Goal: Task Accomplishment & Management: Use online tool/utility

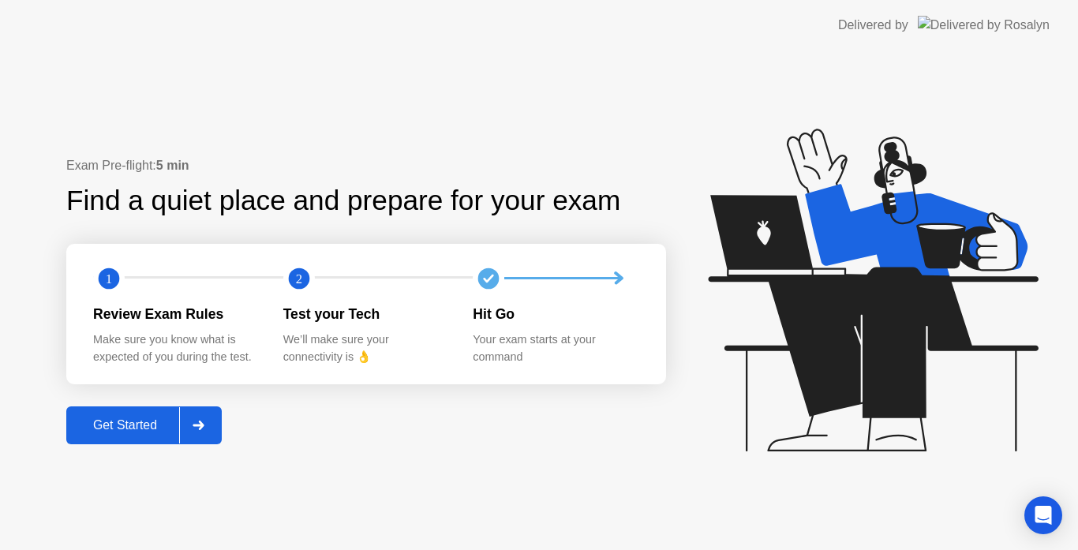
click at [116, 443] on button "Get Started" at bounding box center [144, 426] width 156 height 38
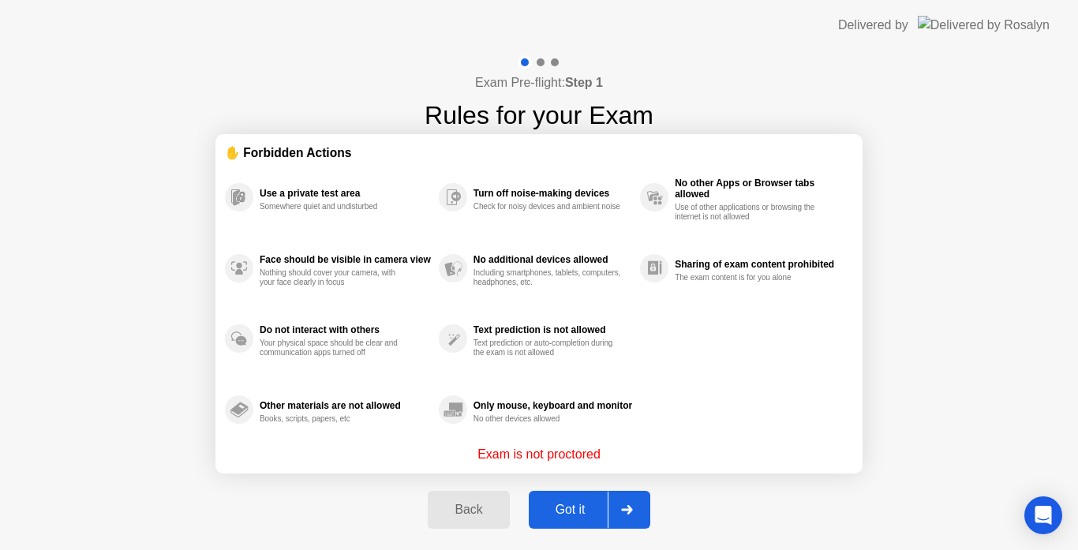
click at [571, 509] on div "Got it" at bounding box center [571, 510] width 74 height 14
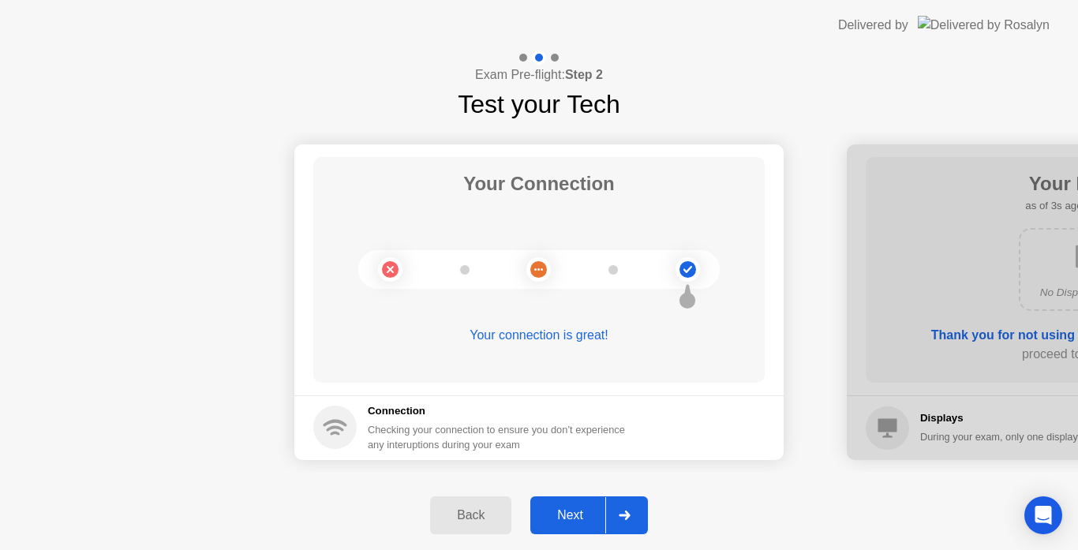
click at [572, 527] on button "Next" at bounding box center [590, 516] width 118 height 38
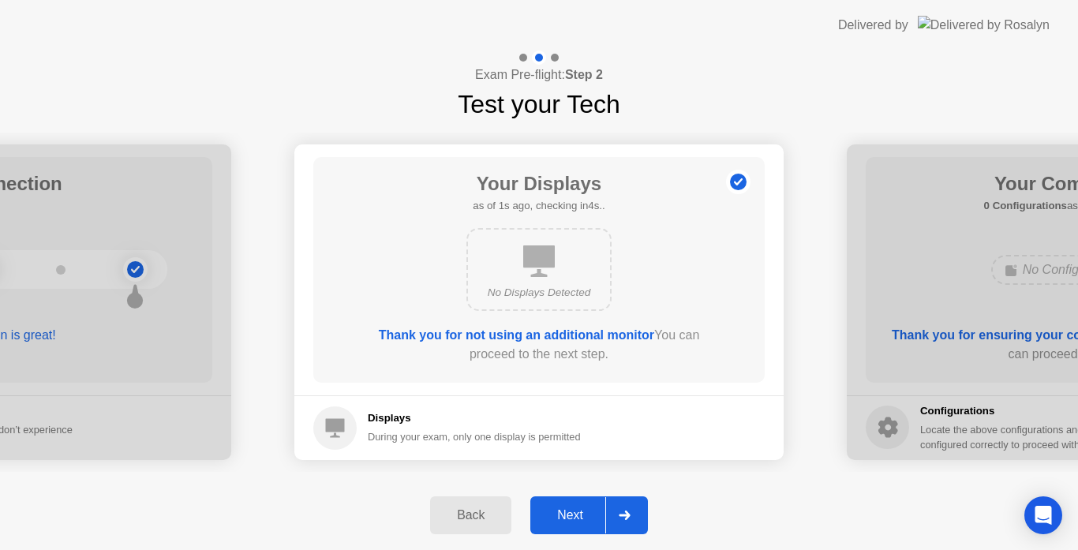
click at [572, 527] on button "Next" at bounding box center [590, 516] width 118 height 38
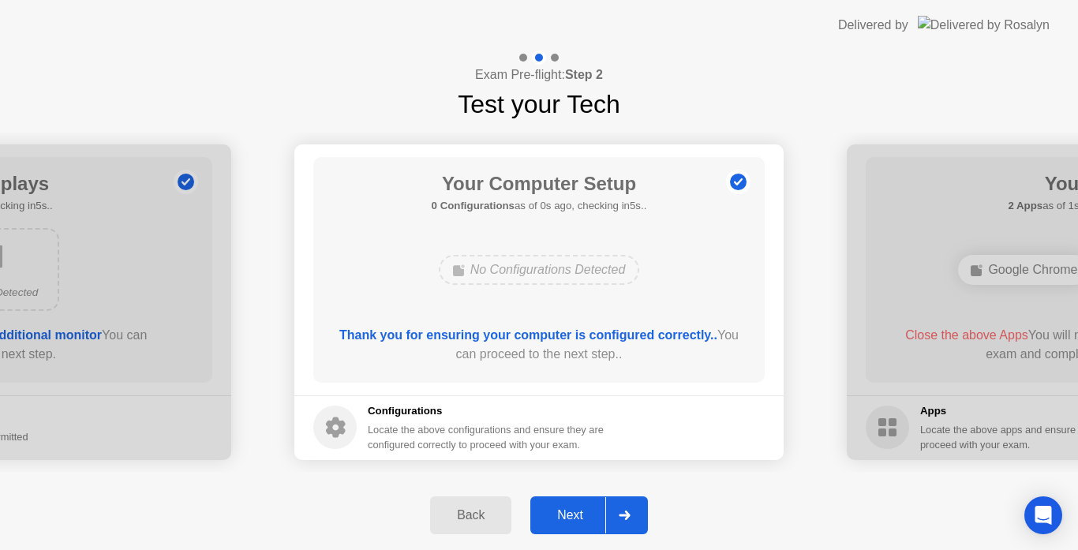
click at [572, 527] on button "Next" at bounding box center [590, 516] width 118 height 38
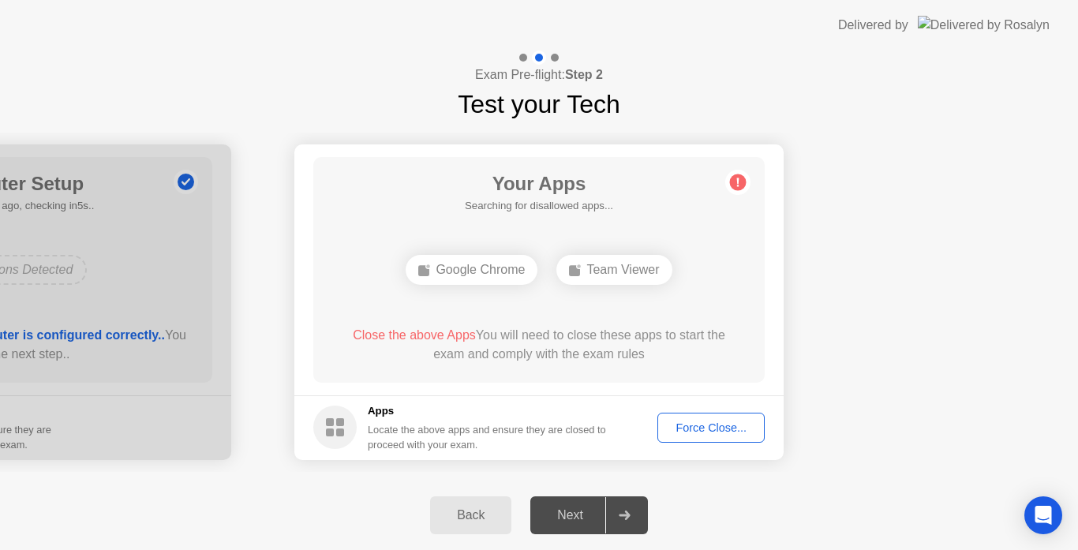
click at [605, 308] on div "Your Apps Searching for disallowed apps... Google Chrome Team Viewer Close the …" at bounding box center [539, 270] width 452 height 226
click at [444, 283] on div "Google Chrome" at bounding box center [472, 270] width 132 height 30
click at [482, 498] on button "Back" at bounding box center [470, 516] width 81 height 38
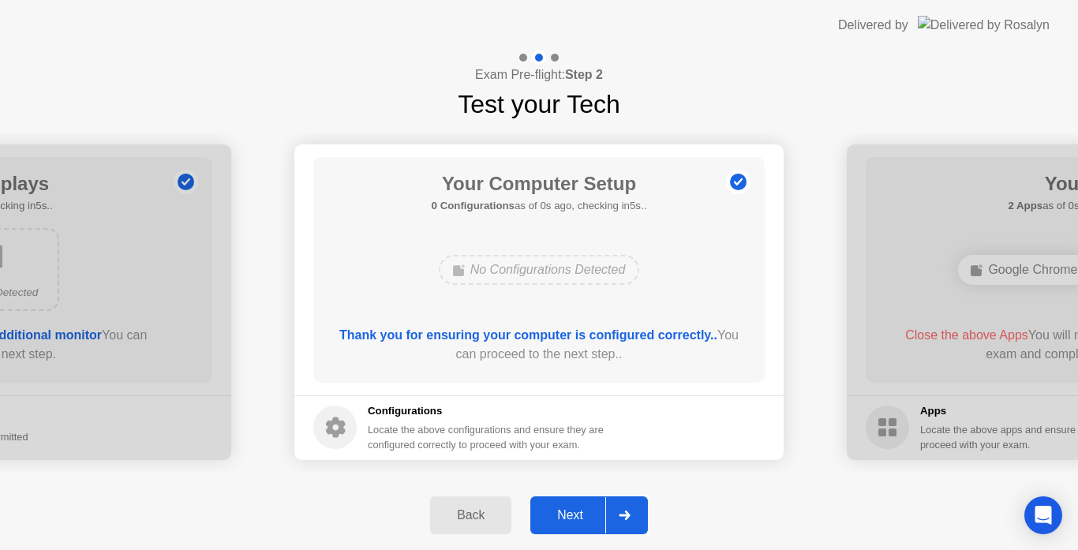
click at [601, 513] on div "Next" at bounding box center [570, 515] width 70 height 14
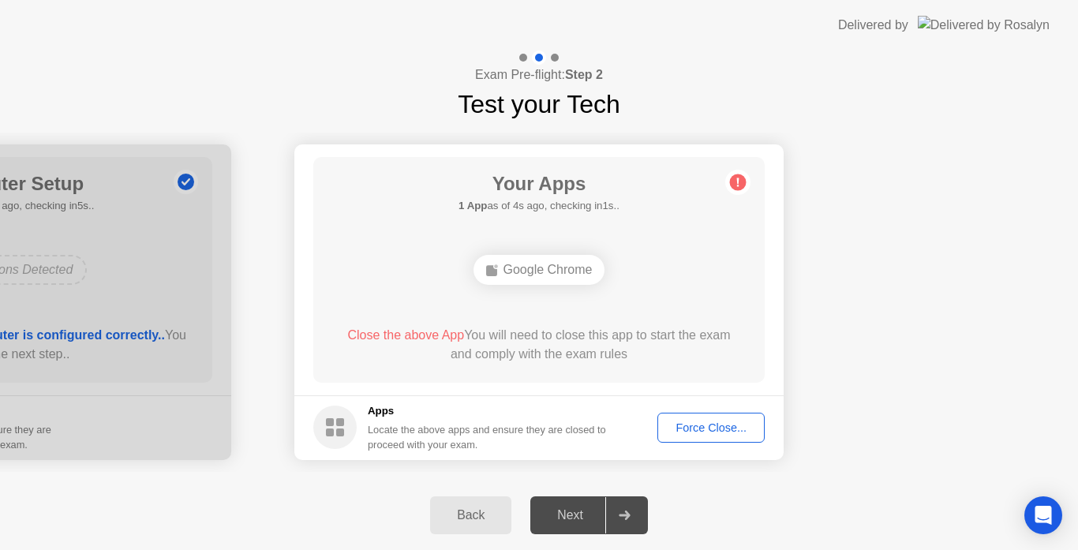
click at [727, 441] on button "Force Close..." at bounding box center [711, 428] width 107 height 30
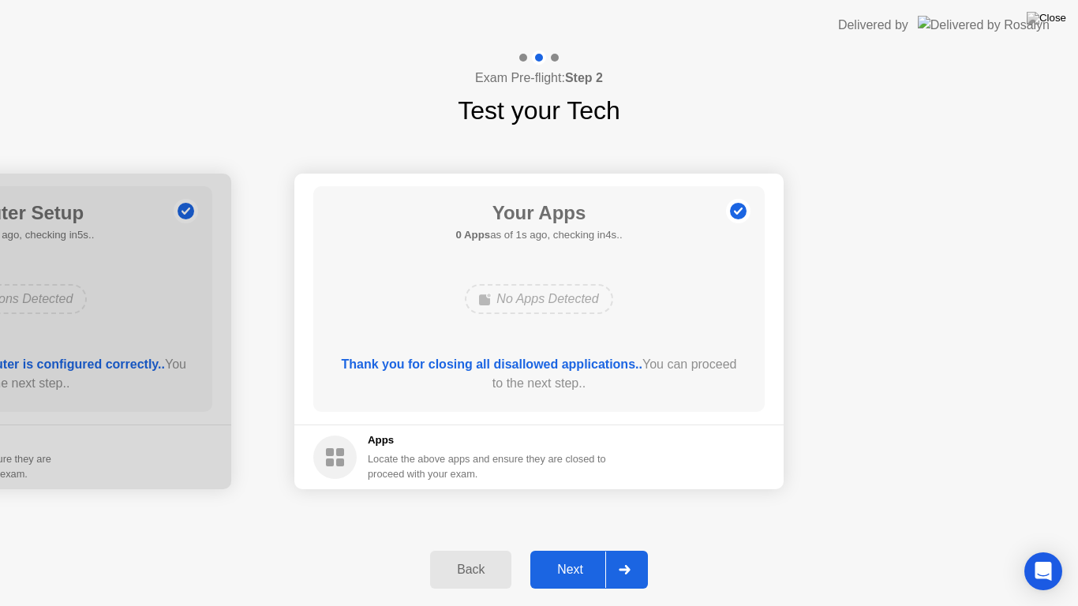
click at [556, 549] on button "Next" at bounding box center [590, 570] width 118 height 38
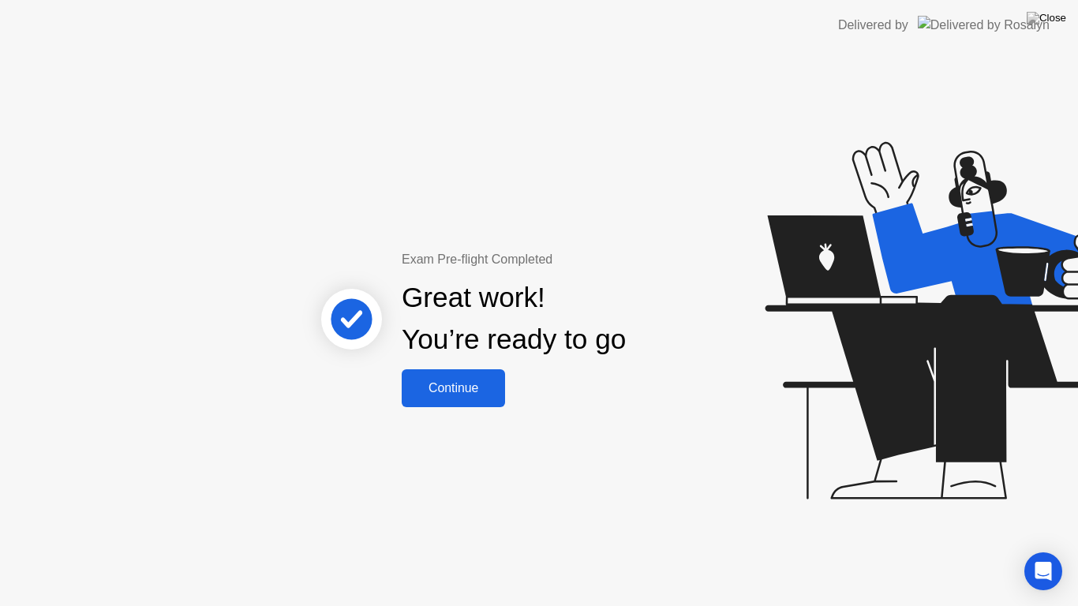
click at [452, 393] on div "Continue" at bounding box center [454, 388] width 94 height 14
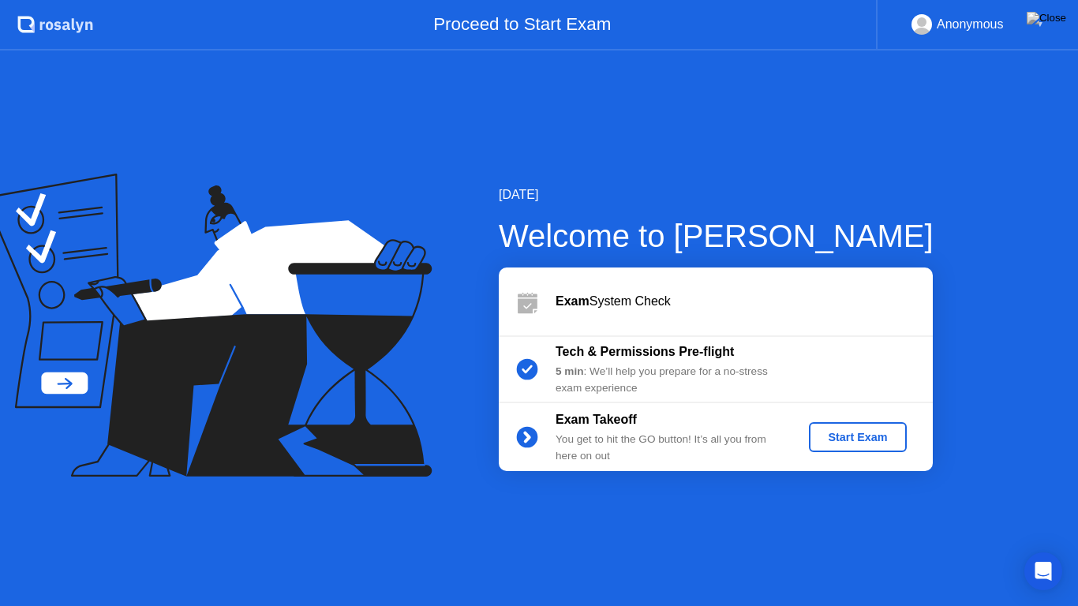
click at [838, 438] on div "Start Exam" at bounding box center [858, 437] width 84 height 13
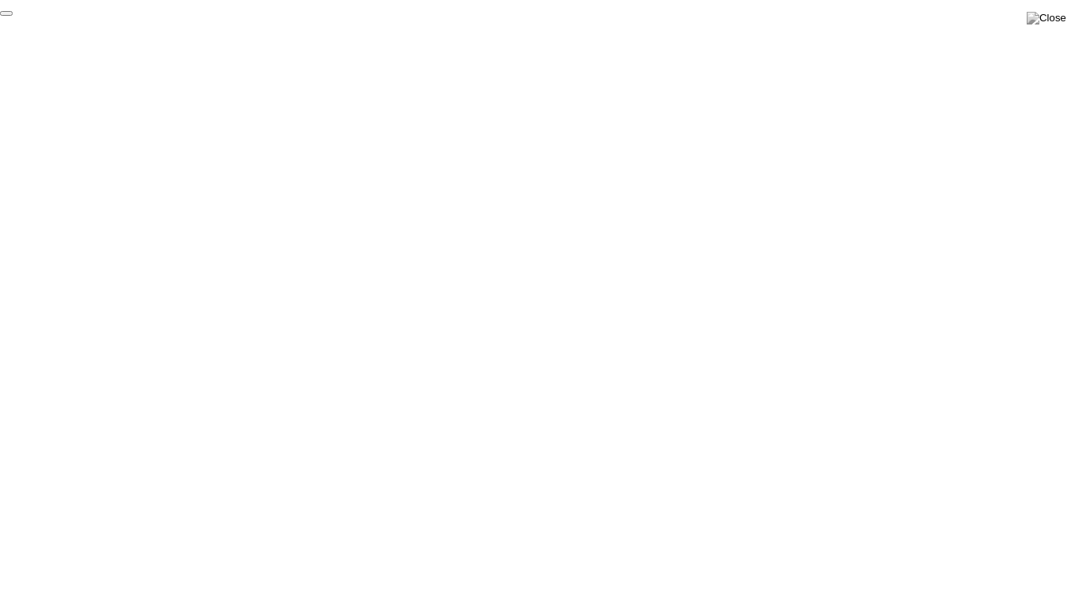
click div "End Proctoring Session"
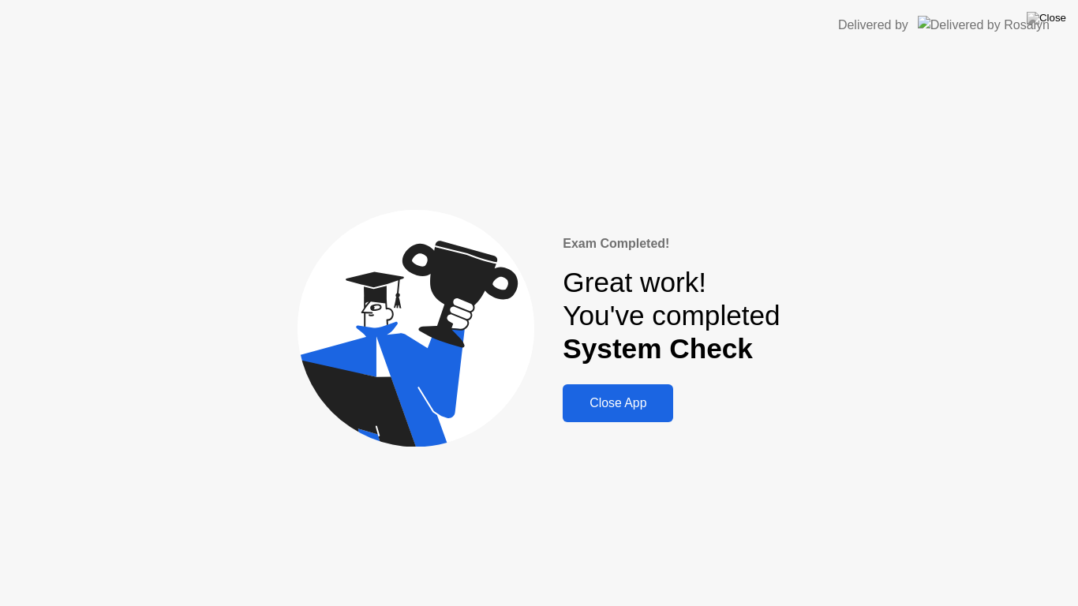
click at [609, 407] on div "Close App" at bounding box center [618, 403] width 101 height 14
